Goal: Task Accomplishment & Management: Manage account settings

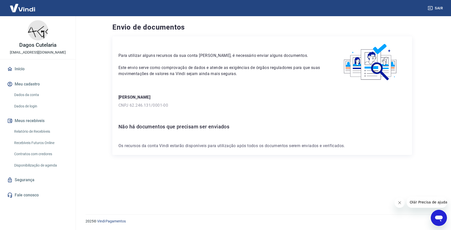
click at [23, 94] on link "Dados da conta" at bounding box center [40, 95] width 57 height 10
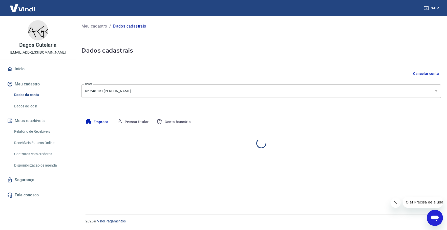
select select "RS"
select select "business"
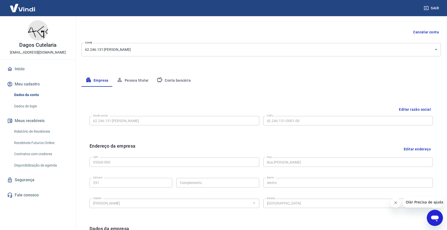
scroll to position [51, 0]
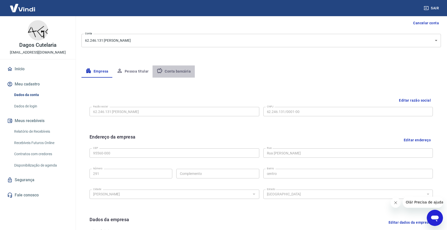
click at [177, 72] on button "Conta bancária" at bounding box center [173, 71] width 42 height 12
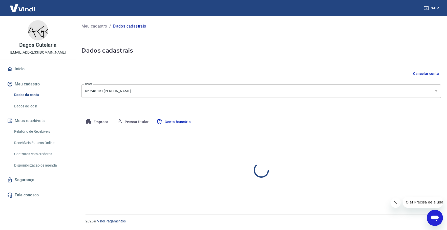
select select "1"
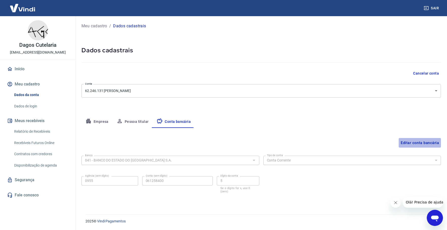
click at [411, 142] on button "Editar conta bancária" at bounding box center [419, 143] width 42 height 10
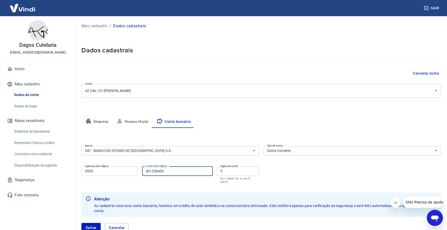
drag, startPoint x: 166, startPoint y: 171, endPoint x: 152, endPoint y: 171, distance: 13.9
click at [136, 171] on div "Agência (sem dígito) 0955 Agência (sem dígito) Conta (sem dígito) 061258400 Con…" at bounding box center [170, 175] width 178 height 20
click at [214, 178] on div "Agência (sem dígito) 0955 Agência (sem dígito) Conta (sem dígito) 061258400 Con…" at bounding box center [170, 175] width 178 height 20
click at [28, 106] on link "Dados de login" at bounding box center [40, 106] width 57 height 10
